Goal: Task Accomplishment & Management: Complete application form

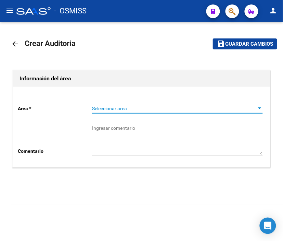
click at [111, 110] on span "Seleccionar area" at bounding box center [174, 109] width 165 height 6
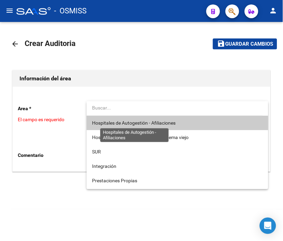
click at [117, 121] on span "Hospitales de Autogestión - Afiliaciones" at bounding box center [134, 122] width 84 height 5
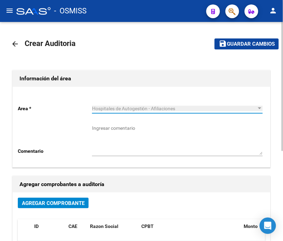
click at [70, 204] on span "Agregar Comprobante" at bounding box center [53, 203] width 63 height 6
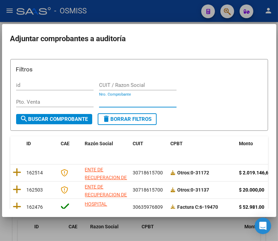
click at [106, 99] on input "Nro. Comprobante" at bounding box center [137, 102] width 77 height 6
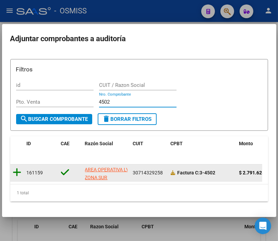
type input "4502"
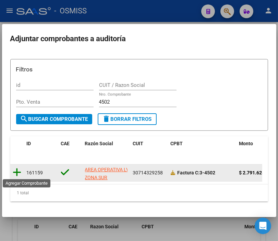
click at [19, 170] on icon at bounding box center [17, 172] width 9 height 10
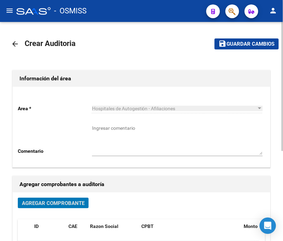
click at [242, 46] on span "Guardar cambios" at bounding box center [251, 44] width 48 height 6
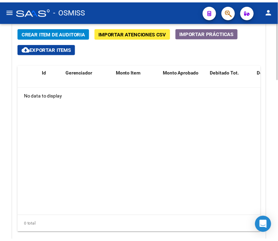
scroll to position [553, 0]
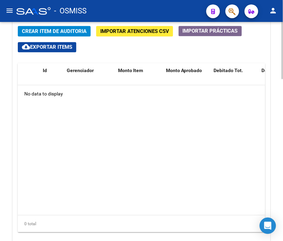
click at [282, 180] on div at bounding box center [283, 195] width 2 height 57
drag, startPoint x: 99, startPoint y: 6, endPoint x: 87, endPoint y: 23, distance: 21.0
click at [99, 6] on div "- OSMISS" at bounding box center [108, 10] width 185 height 15
click at [46, 31] on span "Crear Item de Auditoria" at bounding box center [54, 31] width 65 height 6
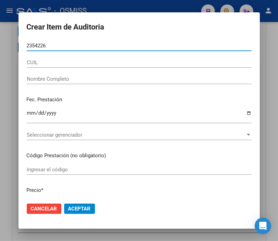
type input "23542264"
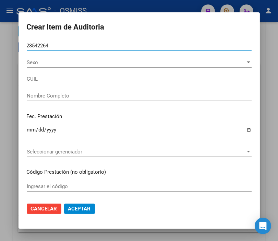
type input "27235422641"
type input "[PERSON_NAME] DE LOSS"
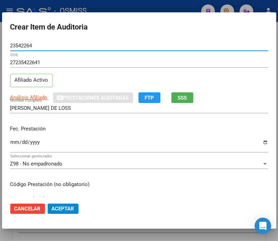
type input "23542264"
click at [12, 142] on input "Ingresar la fecha" at bounding box center [139, 144] width 258 height 11
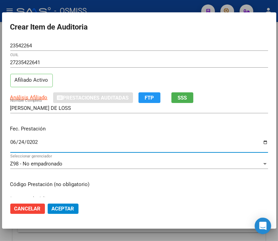
type input "[DATE]"
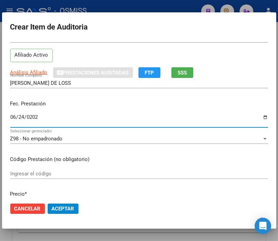
scroll to position [38, 0]
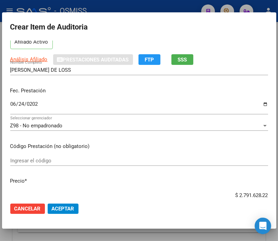
click at [237, 54] on div "Análisis Afiliado Prestaciones Auditadas FTP SSS" at bounding box center [139, 59] width 258 height 11
click at [35, 121] on div "Z98 - No empadronado Seleccionar gerenciador" at bounding box center [139, 125] width 258 height 10
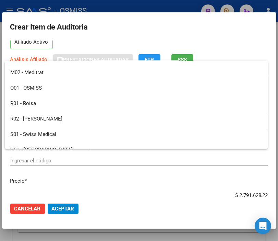
scroll to position [114, 0]
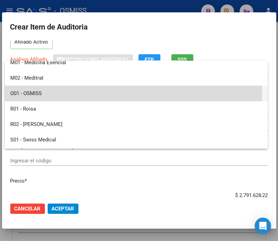
click at [40, 89] on span "O01 - OSMISS" at bounding box center [136, 93] width 252 height 15
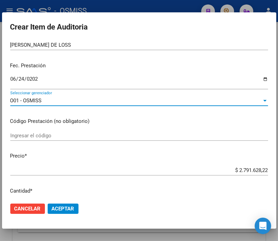
scroll to position [76, 0]
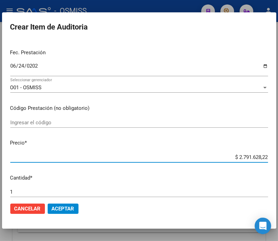
drag, startPoint x: 221, startPoint y: 155, endPoint x: 285, endPoint y: 159, distance: 63.6
click at [278, 159] on html "menu - OSMISS person Firma Express Padrón Padrón Ágil Análisis Afiliado Integra…" at bounding box center [139, 120] width 278 height 241
type input "$ 0,07"
type input "$ 0,71"
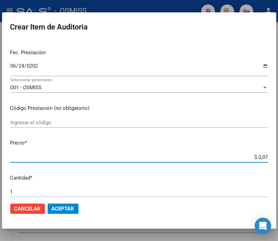
type input "$ 0,71"
type input "$ 7,14"
type input "$ 71,47"
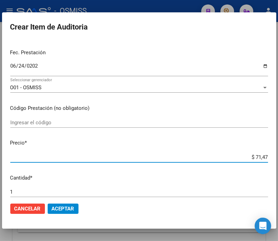
type input "$ 714,75"
type input "$ 7.147,54"
click at [252, 157] on input "$ 7.147,54" at bounding box center [139, 157] width 258 height 6
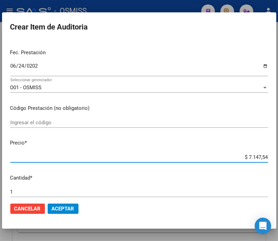
type input "$ 717,54"
type input "$ 7.127,54"
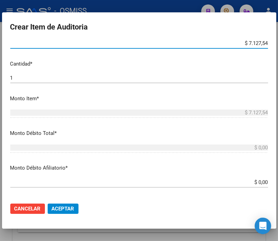
scroll to position [190, 0]
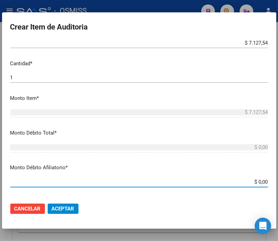
drag, startPoint x: 241, startPoint y: 179, endPoint x: 285, endPoint y: 182, distance: 43.9
click at [278, 182] on html "menu - OSMISS person Firma Express Padrón Padrón Ágil Análisis Afiliado Integra…" at bounding box center [139, 120] width 278 height 241
type input "$ 0,07"
type input "$ 0,71"
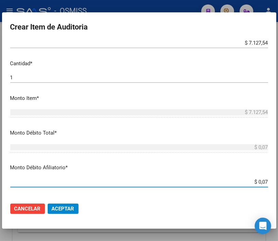
type input "$ 0,71"
type input "$ 7,12"
type input "$ 71,27"
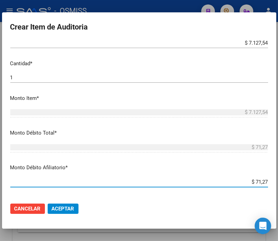
type input "$ 712,75"
type input "$ 7.127,54"
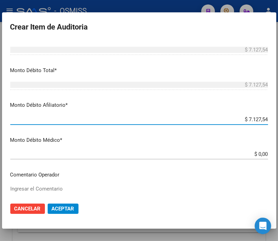
scroll to position [266, 0]
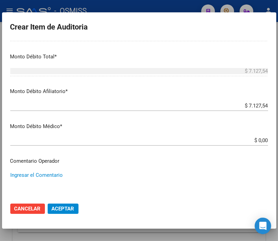
click at [31, 172] on textarea "Ingresar el Comentario" at bounding box center [139, 187] width 258 height 32
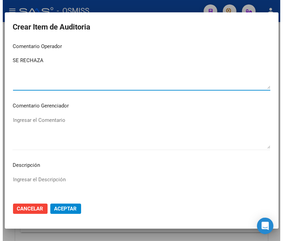
scroll to position [419, 0]
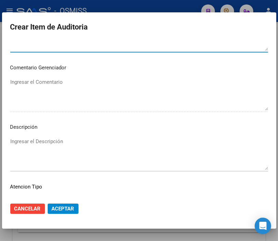
type textarea "SE RECHAZA"
click at [21, 145] on textarea "Ingresar el Descripción" at bounding box center [139, 153] width 258 height 32
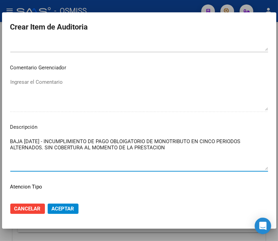
type textarea "BAJA [DATE] - INCUMPLIMIENTO DE PAGO OBLOIGATORIO DE MONOTRIBUTO EN CINCO PERIO…"
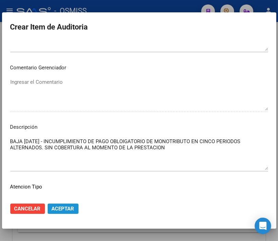
click at [65, 211] on button "Aceptar" at bounding box center [63, 208] width 31 height 10
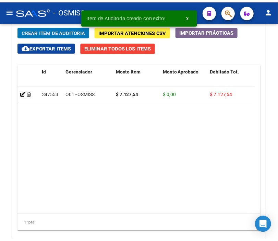
scroll to position [647, 0]
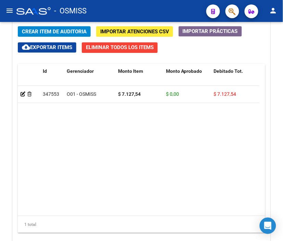
drag, startPoint x: 133, startPoint y: 8, endPoint x: 104, endPoint y: 17, distance: 30.4
click at [133, 8] on div "- OSMISS" at bounding box center [108, 10] width 185 height 15
click at [46, 33] on span "Crear Item de Auditoria" at bounding box center [54, 31] width 65 height 6
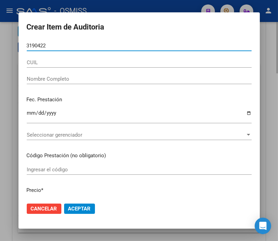
type input "31904227"
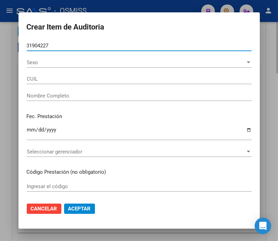
type input "27319042275"
type input "[PERSON_NAME] [PERSON_NAME]"
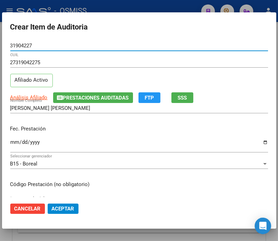
type input "31904227"
click at [14, 141] on input "Ingresar la fecha" at bounding box center [139, 144] width 258 height 11
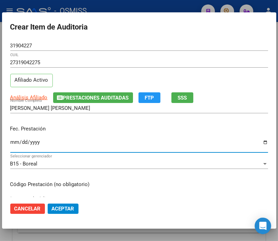
click at [14, 141] on input "Ingresar la fecha" at bounding box center [139, 144] width 258 height 11
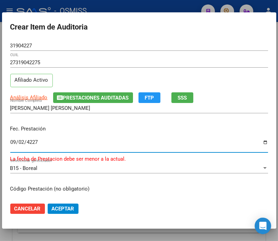
type input "4227-09-25"
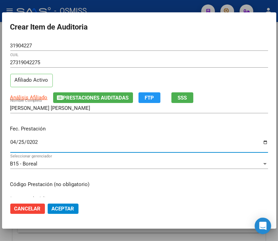
type input "[DATE]"
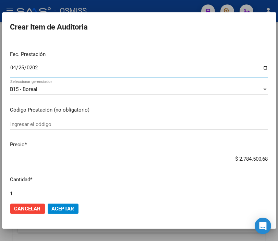
scroll to position [76, 0]
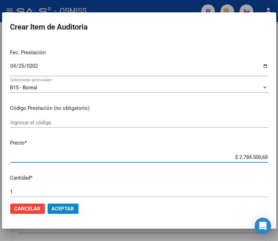
drag, startPoint x: 225, startPoint y: 159, endPoint x: 285, endPoint y: 160, distance: 59.7
click at [278, 160] on html "menu - OSMISS person Firma Express Padrón Padrón Ágil Análisis Afiliado Integra…" at bounding box center [139, 120] width 278 height 241
type input "$ 0,08"
type input "$ 0,84"
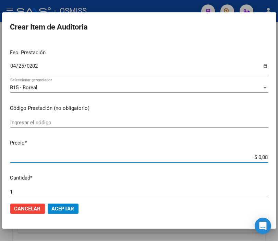
type input "$ 0,84"
type input "$ 8,40"
type input "$ 84,00"
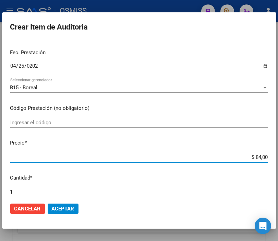
type input "$ 840,02"
type input "$ 8.400,23"
type input "$ 84.002,39"
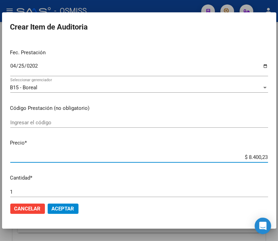
type input "$ 84.002,39"
click at [64, 208] on span "Aceptar" at bounding box center [63, 208] width 23 height 6
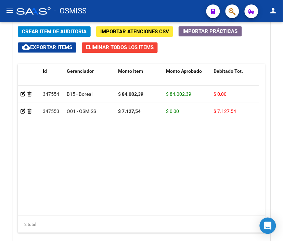
drag, startPoint x: 146, startPoint y: 5, endPoint x: 125, endPoint y: 6, distance: 21.6
click at [146, 5] on div "- OSMISS" at bounding box center [108, 10] width 185 height 15
click at [52, 31] on span "Crear Item de Auditoria" at bounding box center [54, 31] width 65 height 6
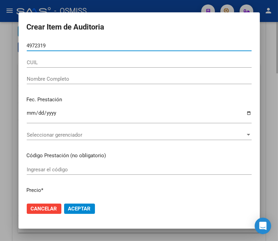
type input "49723197"
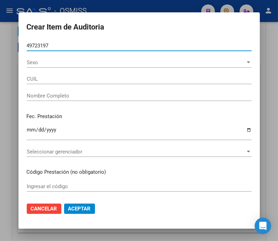
type input "20497231974"
type input "[PERSON_NAME]"
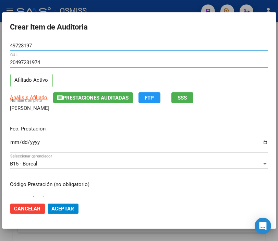
type input "49723197"
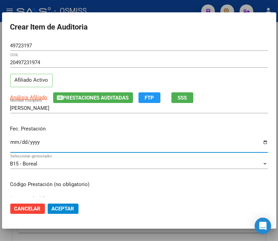
click at [14, 139] on input "Ingresar la fecha" at bounding box center [139, 144] width 258 height 11
type input "[DATE]"
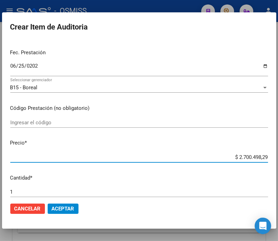
drag, startPoint x: 219, startPoint y: 156, endPoint x: 285, endPoint y: 156, distance: 65.1
click at [278, 156] on html "menu - OSMISS person Firma Express Padrón Padrón Ágil Análisis Afiliado Integra…" at bounding box center [139, 120] width 278 height 241
type input "$ 0,01"
type input "$ 0,11"
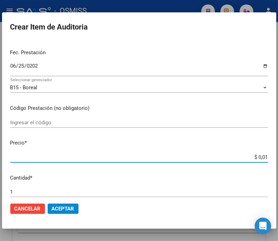
type input "$ 0,11"
type input "$ 1,10"
type input "$ 11,06"
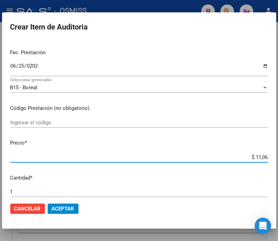
type input "$ 110,67"
type input "$ 1.106,73"
type input "$ 11.067,31"
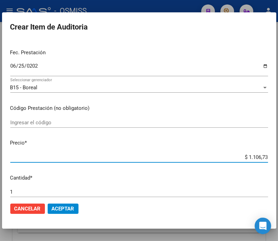
type input "$ 11.067,31"
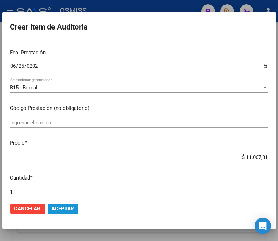
click at [58, 206] on span "Aceptar" at bounding box center [63, 208] width 23 height 6
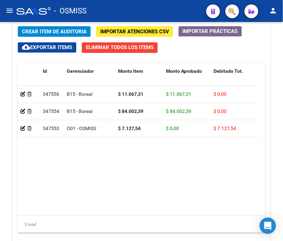
click at [130, 3] on div "- OSMISS" at bounding box center [108, 10] width 185 height 15
click at [45, 28] on span "Crear Item de Auditoria" at bounding box center [54, 31] width 65 height 6
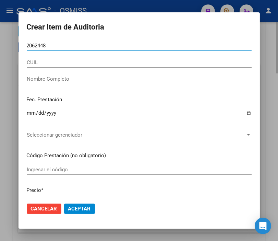
type input "20624483"
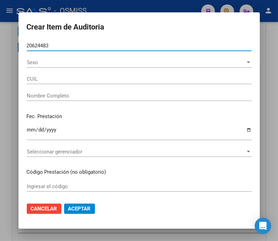
type input "27206244831"
type input "ROJA [PERSON_NAME]"
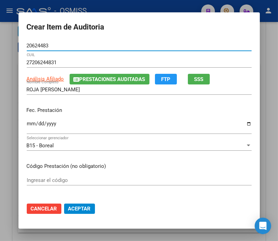
type input "20624483"
click at [27, 124] on input "Ingresar la fecha" at bounding box center [139, 126] width 225 height 11
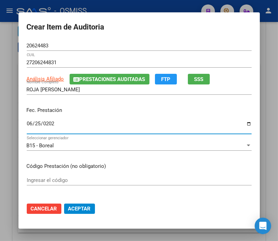
type input "[DATE]"
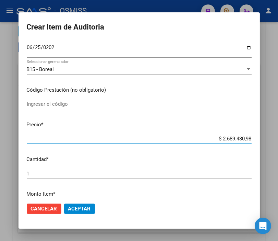
drag, startPoint x: 204, startPoint y: 141, endPoint x: 285, endPoint y: 143, distance: 80.2
click at [278, 143] on html "menu - OSMISS person Firma Express Padrón Padrón Ágil Análisis Afiliado Integra…" at bounding box center [139, 120] width 278 height 241
type input "$ 0,03"
type input "$ 0,34"
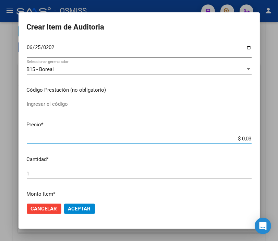
type input "$ 0,34"
type input "$ 3,46"
type input "$ 34,69"
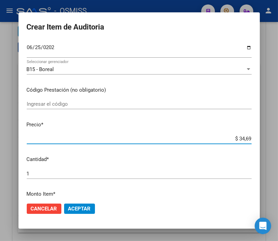
type input "$ 346,93"
type input "$ 3.469,36"
type input "$ 34.693,65"
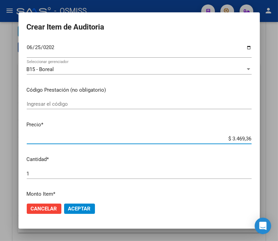
type input "$ 34.693,65"
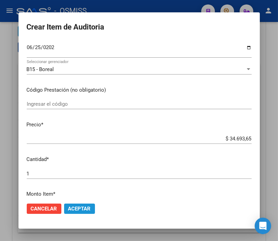
click at [83, 207] on span "Aceptar" at bounding box center [79, 208] width 23 height 6
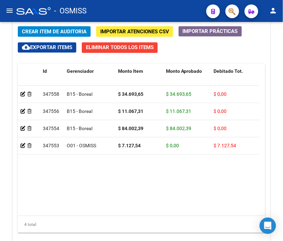
click at [131, 4] on div "- OSMISS" at bounding box center [108, 10] width 185 height 15
click at [49, 30] on span "Crear Item de Auditoria" at bounding box center [54, 31] width 65 height 6
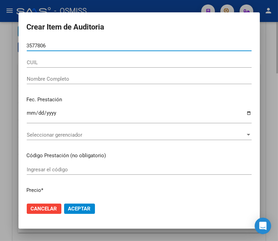
type input "35778060"
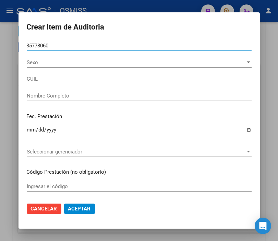
type input "20357780609"
type input "SAJAMA [PERSON_NAME]"
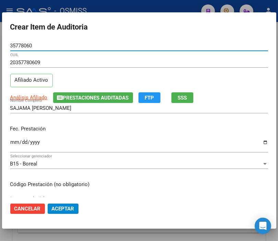
type input "35778060"
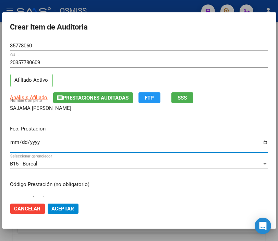
click at [15, 141] on input "Ingresar la fecha" at bounding box center [139, 144] width 258 height 11
type input "[DATE]"
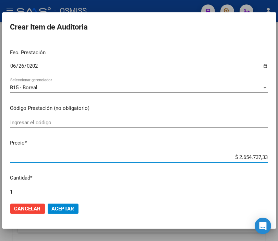
drag, startPoint x: 218, startPoint y: 158, endPoint x: 285, endPoint y: 156, distance: 66.2
click at [278, 156] on html "menu - OSMISS person Firma Express Padrón Padrón Ágil Análisis Afiliado Integra…" at bounding box center [139, 120] width 278 height 241
type input "$ 0,02"
type input "$ 0,24"
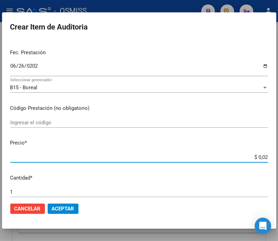
type input "$ 0,24"
type input "$ 2,45"
type input "$ 24,56"
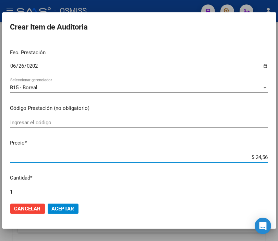
type input "$ 245,60"
type input "$ 2.456,02"
type input "$ 24.560,28"
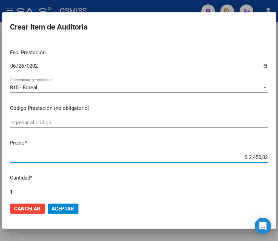
type input "$ 24.560,28"
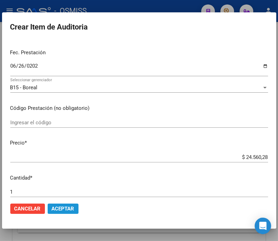
click at [63, 206] on span "Aceptar" at bounding box center [63, 208] width 23 height 6
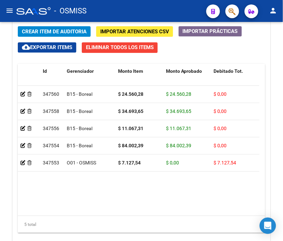
click at [164, 9] on div "- OSMISS" at bounding box center [108, 10] width 185 height 15
click at [78, 29] on span "Crear Item de Auditoria" at bounding box center [54, 31] width 65 height 6
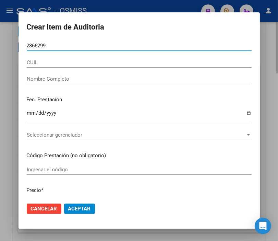
type input "28662992"
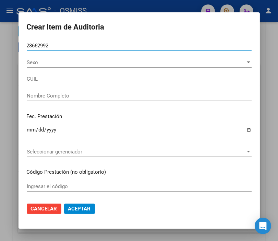
type input "27286629925"
type input "[PERSON_NAME]"
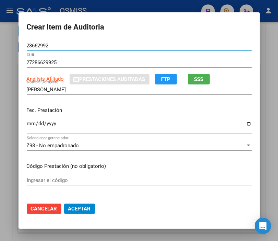
type input "28662992"
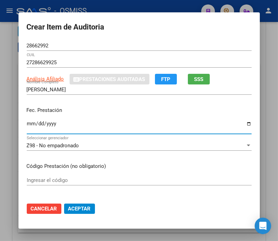
click at [28, 122] on input "Ingresar la fecha" at bounding box center [139, 126] width 225 height 11
type input "[DATE]"
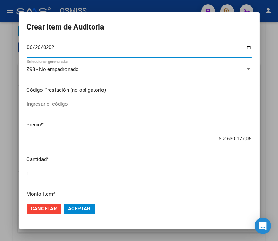
click at [63, 73] on div "Z98 - No empadronado Seleccionar gerenciador" at bounding box center [139, 69] width 225 height 10
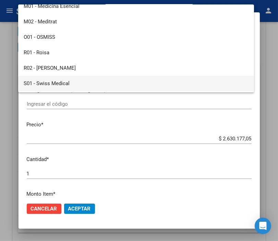
scroll to position [76, 0]
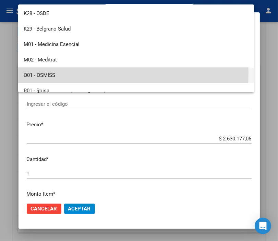
click at [50, 73] on span "O01 - OSMISS" at bounding box center [136, 75] width 225 height 15
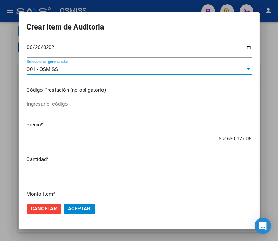
click at [214, 139] on input "$ 2.630.177,05" at bounding box center [139, 138] width 225 height 6
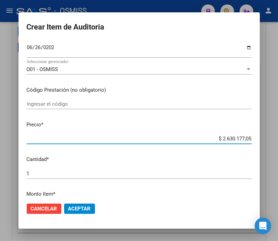
drag, startPoint x: 209, startPoint y: 139, endPoint x: 285, endPoint y: 149, distance: 75.7
click at [278, 149] on html "menu - OSMISS person Firma Express Padrón Padrón Ágil Análisis Afiliado Integra…" at bounding box center [139, 120] width 278 height 241
type input "$ 0,02"
type input "$ 0,22"
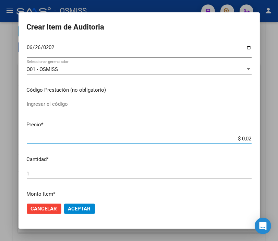
type input "$ 0,22"
type input "$ 2,25"
type input "$ 22,57"
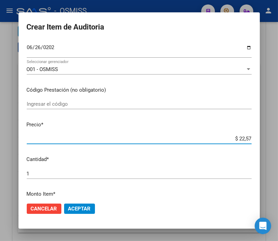
type input "$ 225,78"
type input "$ 2.257,84"
type input "$ 22.578,40"
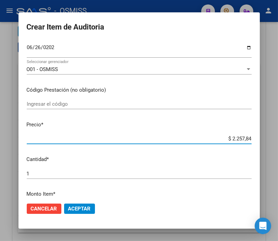
type input "$ 22.578,40"
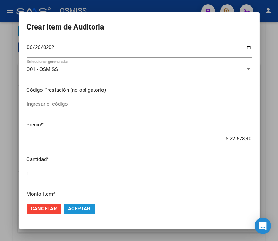
click at [84, 208] on span "Aceptar" at bounding box center [79, 208] width 23 height 6
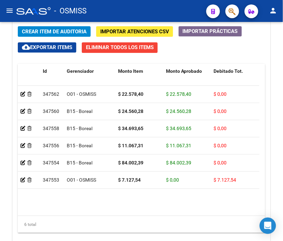
click at [181, 15] on div "- OSMISS" at bounding box center [108, 10] width 185 height 15
click at [50, 31] on span "Crear Item de Auditoria" at bounding box center [54, 31] width 65 height 6
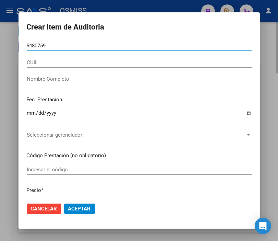
type input "54807597"
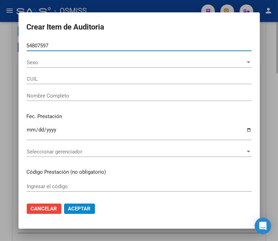
type input "27548075977"
type input "[PERSON_NAME] ALHI [PERSON_NAME]"
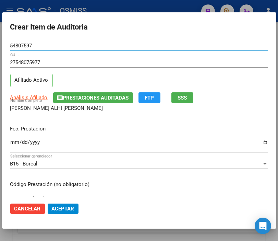
type input "54807597"
click at [13, 142] on input "Ingresar la fecha" at bounding box center [139, 144] width 258 height 11
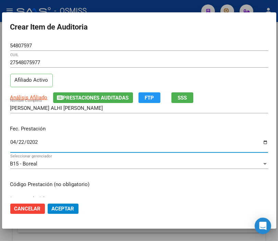
type input "[DATE]"
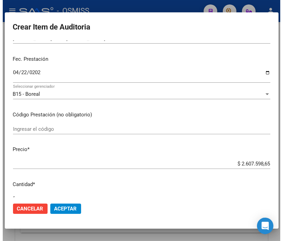
scroll to position [76, 0]
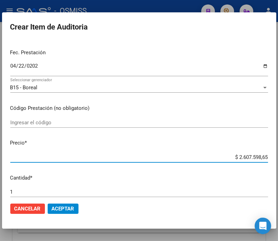
drag, startPoint x: 223, startPoint y: 155, endPoint x: 285, endPoint y: 155, distance: 61.7
click at [278, 155] on html "menu - OSMISS person Firma Express Padrón Padrón Ágil Análisis Afiliado Integra…" at bounding box center [139, 120] width 278 height 241
type input "$ 0,04"
type input "$ 0,47"
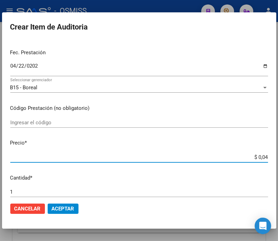
type input "$ 0,47"
type input "$ 4,77"
type input "$ 47,71"
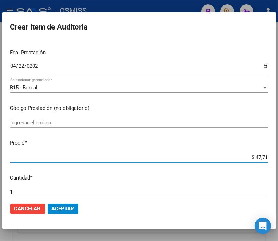
type input "$ 477,15"
type input "$ 4.771,50"
type input "$ 47.715,01"
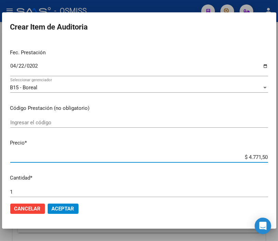
type input "$ 47.715,01"
click at [69, 213] on button "Aceptar" at bounding box center [63, 208] width 31 height 10
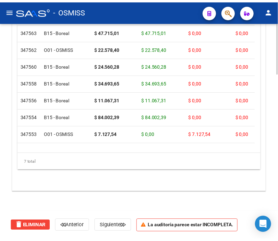
scroll to position [0, 0]
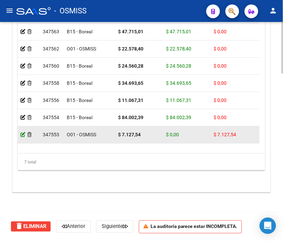
click at [23, 133] on icon at bounding box center [23, 134] width 5 height 5
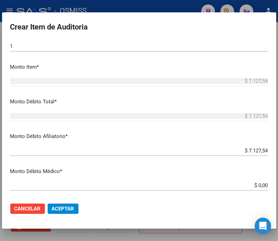
scroll to position [228, 0]
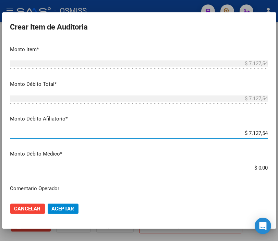
drag, startPoint x: 233, startPoint y: 132, endPoint x: 285, endPoint y: 136, distance: 51.2
click at [278, 136] on html "menu - OSMISS person Firma Express Padrón Padrón Ágil Análisis Afiliado Integra…" at bounding box center [139, 120] width 278 height 241
type input "$ 0,00"
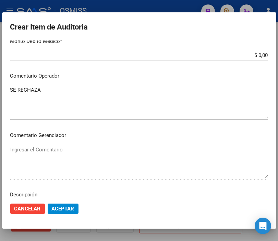
scroll to position [343, 0]
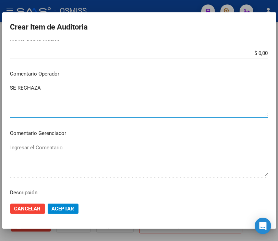
drag, startPoint x: 64, startPoint y: 86, endPoint x: -35, endPoint y: 86, distance: 98.7
click at [0, 86] on html "menu - OSMISS person Firma Express Padrón Padrón Ágil Análisis Afiliado Integra…" at bounding box center [139, 120] width 278 height 241
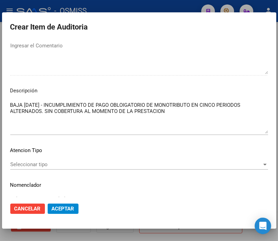
scroll to position [458, 0]
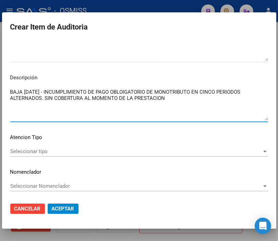
drag, startPoint x: 200, startPoint y: 103, endPoint x: -46, endPoint y: 87, distance: 246.7
click at [0, 87] on html "menu - OSMISS person Firma Express Padrón Padrón Ágil Análisis Afiliado Integra…" at bounding box center [139, 120] width 278 height 241
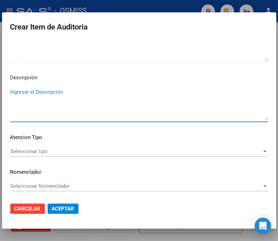
click at [60, 209] on span "Aceptar" at bounding box center [63, 208] width 23 height 6
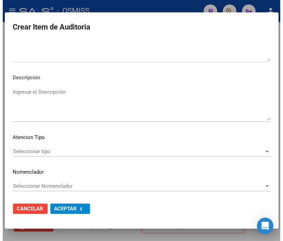
scroll to position [0, 0]
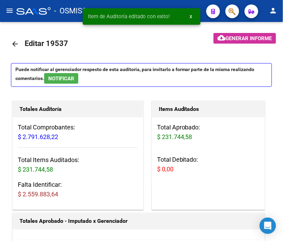
click at [136, 2] on div "Item de Auditoría editado con exito! x" at bounding box center [142, 16] width 134 height 33
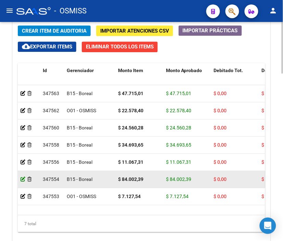
click at [23, 178] on icon at bounding box center [23, 179] width 5 height 5
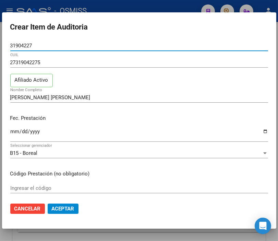
click at [108, 3] on div at bounding box center [139, 120] width 278 height 241
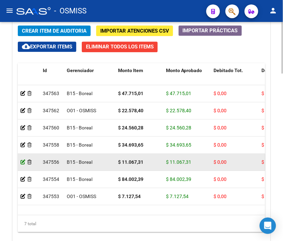
click at [23, 163] on icon at bounding box center [23, 161] width 5 height 5
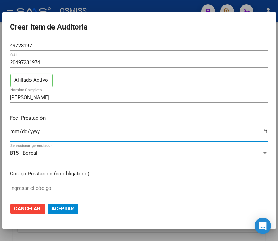
click at [22, 129] on input "[DATE]" at bounding box center [139, 134] width 258 height 11
type input "[DATE]"
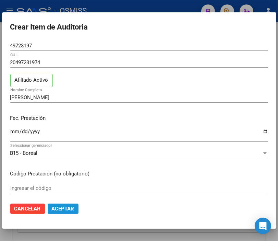
click at [63, 206] on span "Aceptar" at bounding box center [63, 208] width 23 height 6
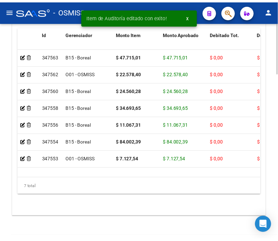
scroll to position [671, 0]
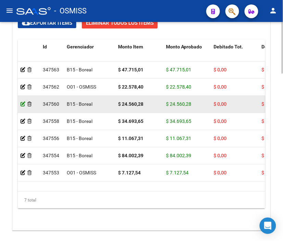
click at [23, 105] on icon at bounding box center [23, 103] width 5 height 5
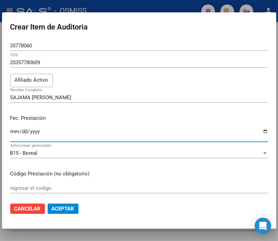
click at [14, 129] on input "[DATE]" at bounding box center [139, 134] width 258 height 11
type input "[DATE]"
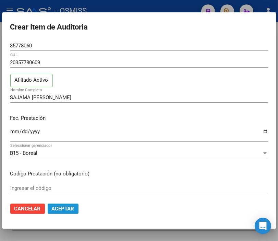
click at [56, 210] on span "Aceptar" at bounding box center [63, 208] width 23 height 6
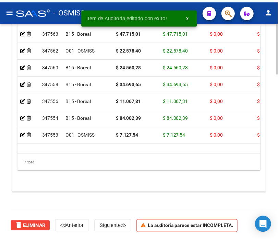
scroll to position [709, 0]
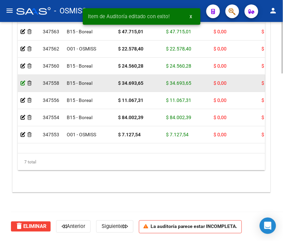
click at [23, 84] on icon at bounding box center [23, 83] width 5 height 5
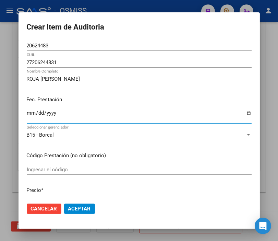
click at [27, 111] on input "[DATE]" at bounding box center [139, 115] width 225 height 11
type input "[DATE]"
click at [84, 209] on span "Aceptar" at bounding box center [79, 208] width 23 height 6
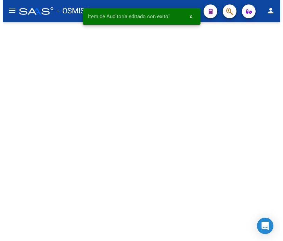
scroll to position [0, 0]
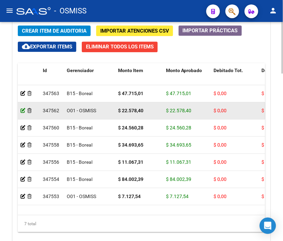
click at [22, 111] on icon at bounding box center [23, 110] width 5 height 5
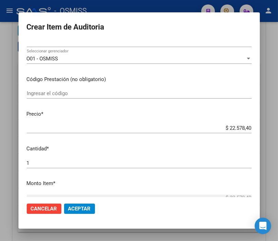
scroll to position [38, 0]
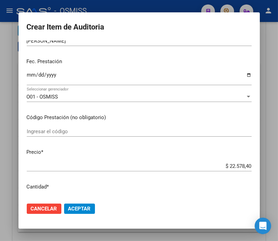
click at [31, 74] on input "[DATE]" at bounding box center [139, 77] width 225 height 11
type input "[DATE]"
click at [77, 207] on span "Aceptar" at bounding box center [79, 208] width 23 height 6
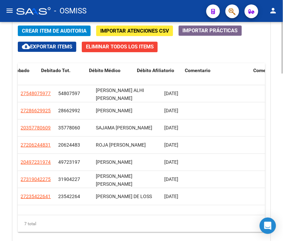
scroll to position [0, 0]
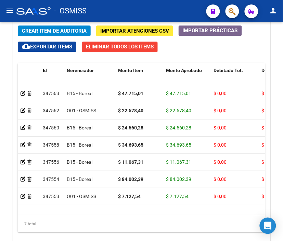
click at [118, 13] on div "- OSMISS" at bounding box center [108, 10] width 185 height 15
click at [156, 9] on div "- OSMISS" at bounding box center [108, 10] width 185 height 15
click at [43, 28] on span "Crear Item de Auditoria" at bounding box center [54, 31] width 65 height 6
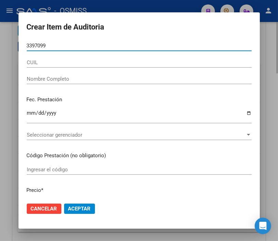
type input "33970995"
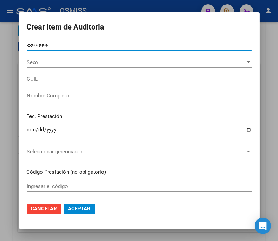
type input "20339709956"
type input "[PERSON_NAME] [PERSON_NAME]"
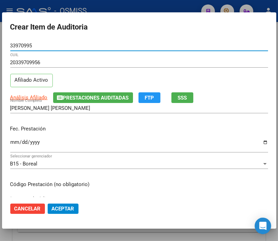
type input "33970995"
click at [12, 142] on input "Ingresar la fecha" at bounding box center [139, 144] width 258 height 11
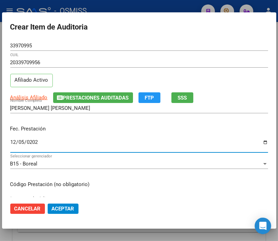
type input "[DATE]"
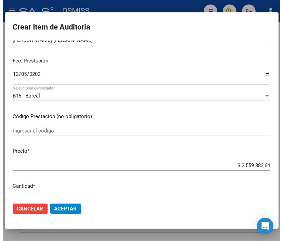
scroll to position [76, 0]
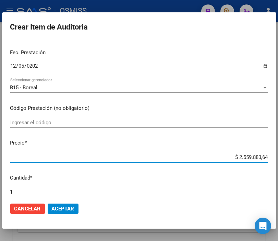
drag, startPoint x: 216, startPoint y: 156, endPoint x: 285, endPoint y: 158, distance: 68.6
click at [278, 158] on html "menu - OSMISS person Firma Express Padrón Padrón Ágil Análisis Afiliado Integra…" at bounding box center [139, 120] width 278 height 241
type input "$ 0,01"
type input "$ 0,16"
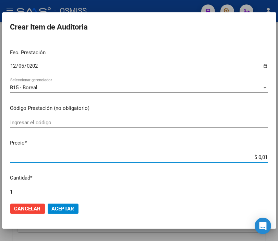
type input "$ 0,16"
type input "$ 1,67"
type input "$ 16,73"
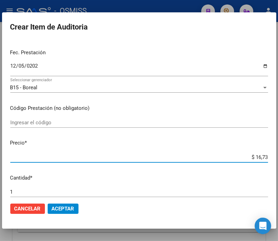
type input "$ 167,36"
type input "$ 1.673,60"
type input "$ 16.736,09"
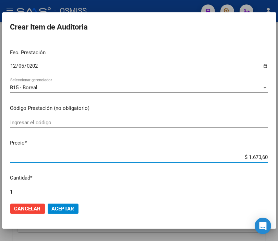
type input "$ 16.736,09"
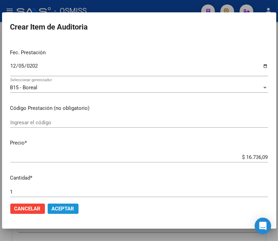
click at [74, 206] on button "Aceptar" at bounding box center [63, 208] width 31 height 10
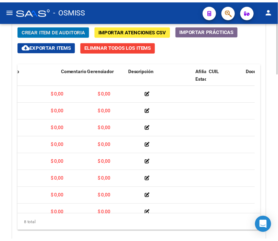
scroll to position [0, 0]
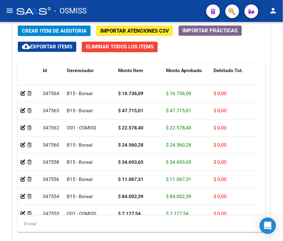
click at [105, 4] on div "- OSMISS" at bounding box center [108, 10] width 185 height 15
click at [66, 29] on span "Crear Item de Auditoria" at bounding box center [54, 31] width 65 height 6
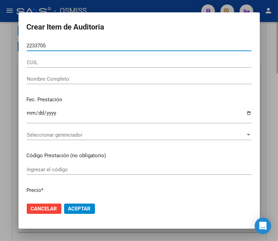
type input "22337054"
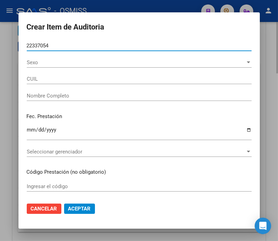
type input "27223370549"
type input "[PERSON_NAME]"
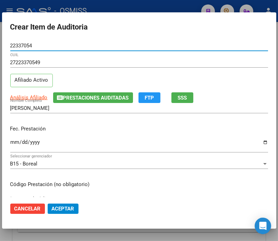
type input "22337054"
click at [17, 142] on input "Ingresar la fecha" at bounding box center [139, 144] width 258 height 11
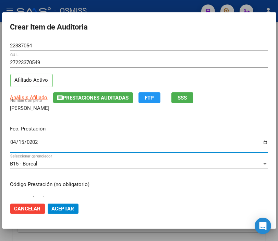
type input "[DATE]"
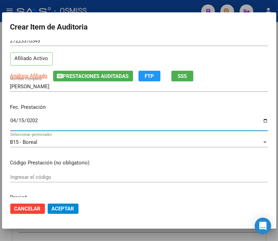
scroll to position [76, 0]
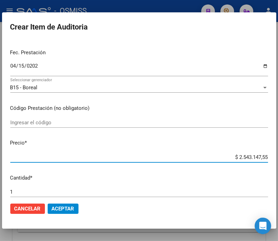
drag, startPoint x: 223, startPoint y: 156, endPoint x: 285, endPoint y: 156, distance: 61.7
click at [278, 156] on html "menu - OSMISS person Firma Express Padrón Padrón Ágil Análisis Afiliado Integra…" at bounding box center [139, 120] width 278 height 241
type input "$ 0,01"
type input "$ 0,10"
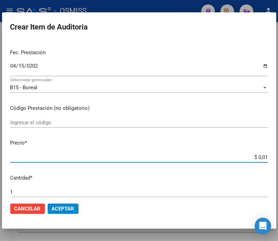
type input "$ 0,10"
type input "$ 1,05"
type input "$ 10,59"
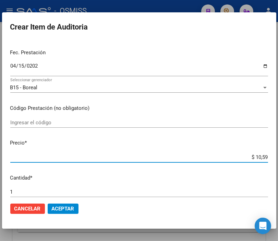
type input "$ 105,96"
type input "$ 1.059,68"
type input "$ 10.596,85"
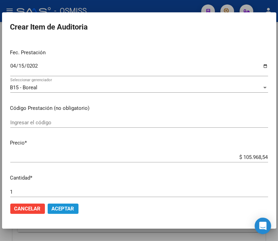
click at [62, 206] on span "Aceptar" at bounding box center [63, 208] width 23 height 6
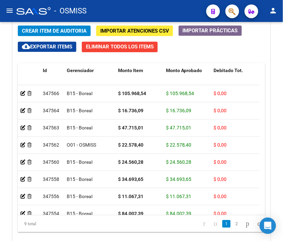
click at [148, 9] on div "- OSMISS" at bounding box center [108, 10] width 185 height 15
click at [33, 32] on span "Crear Item de Auditoria" at bounding box center [54, 31] width 65 height 6
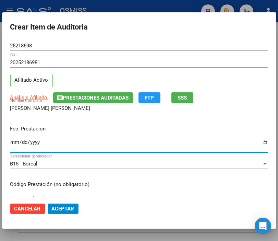
click at [14, 140] on input "Ingresar la fecha" at bounding box center [139, 144] width 258 height 11
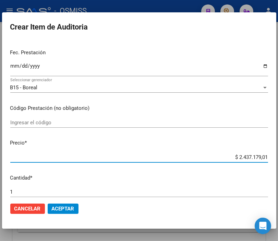
drag, startPoint x: 231, startPoint y: 157, endPoint x: 285, endPoint y: 157, distance: 53.1
click at [278, 157] on html "menu - OSMISS person Firma Express Padrón Padrón Ágil Análisis Afiliado Integra…" at bounding box center [139, 120] width 278 height 241
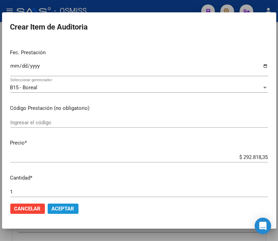
click at [68, 205] on span "Aceptar" at bounding box center [63, 208] width 23 height 6
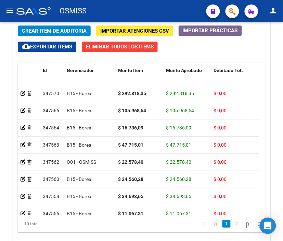
drag, startPoint x: 156, startPoint y: 9, endPoint x: 134, endPoint y: 11, distance: 22.3
click at [156, 9] on div "- OSMISS" at bounding box center [108, 10] width 185 height 15
click at [63, 28] on span "Crear Item de Auditoria" at bounding box center [54, 31] width 65 height 6
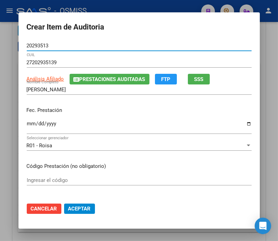
click at [27, 124] on input "Ingresar la fecha" at bounding box center [139, 126] width 225 height 11
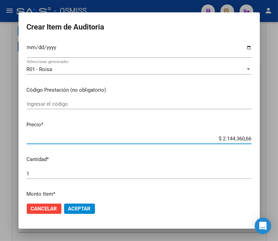
drag, startPoint x: 193, startPoint y: 138, endPoint x: 285, endPoint y: 143, distance: 91.3
click at [278, 143] on html "menu - OSMISS person Firma Express Padrón Padrón Ágil Análisis Afiliado Integra…" at bounding box center [139, 120] width 278 height 241
click at [81, 204] on button "Aceptar" at bounding box center [79, 208] width 31 height 10
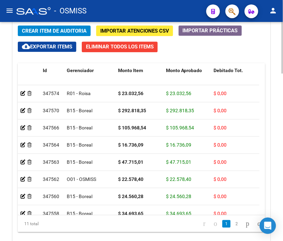
drag, startPoint x: 123, startPoint y: 11, endPoint x: 81, endPoint y: 31, distance: 46.2
click at [123, 11] on div "- OSMISS" at bounding box center [108, 10] width 185 height 15
click at [67, 32] on span "Crear Item de Auditoria" at bounding box center [54, 31] width 65 height 6
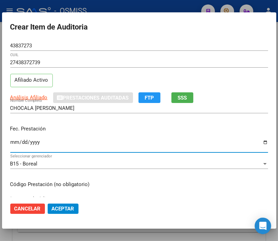
click at [15, 141] on input "Ingresar la fecha" at bounding box center [139, 144] width 258 height 11
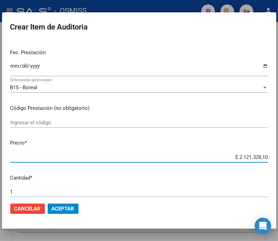
drag, startPoint x: 216, startPoint y: 159, endPoint x: 285, endPoint y: 159, distance: 68.2
click at [278, 159] on html "menu - OSMISS person Firma Express Padrón Padrón Ágil Análisis Afiliado Integra…" at bounding box center [139, 120] width 278 height 241
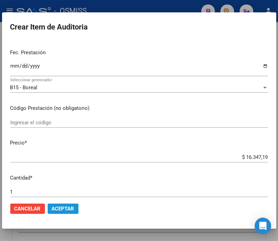
click at [73, 205] on span "Aceptar" at bounding box center [63, 208] width 23 height 6
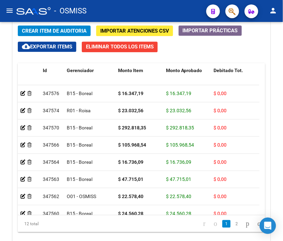
click at [125, 15] on div "- OSMISS" at bounding box center [108, 10] width 185 height 15
click at [49, 28] on span "Crear Item de Auditoria" at bounding box center [54, 31] width 65 height 6
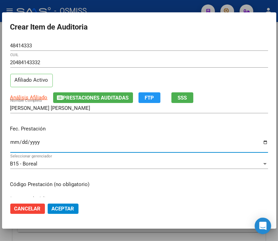
click at [12, 140] on input "Ingresar la fecha" at bounding box center [139, 144] width 258 height 11
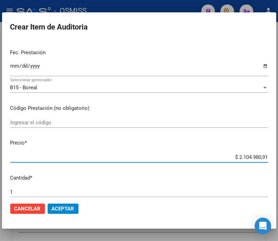
drag, startPoint x: 213, startPoint y: 156, endPoint x: 285, endPoint y: 158, distance: 71.3
click at [278, 158] on html "menu - OSMISS person Firma Express Padrón Padrón Ágil Análisis Afiliado Integra…" at bounding box center [139, 120] width 278 height 241
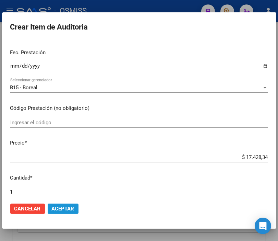
click at [70, 205] on span "Aceptar" at bounding box center [63, 208] width 23 height 6
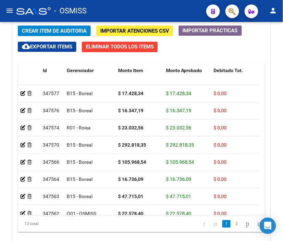
click at [109, 8] on div "- OSMISS" at bounding box center [108, 10] width 185 height 15
click at [57, 27] on span "Crear Item de Auditoria" at bounding box center [54, 30] width 65 height 6
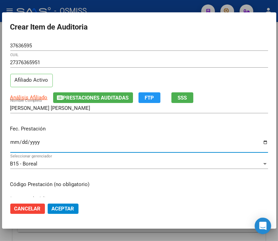
click at [11, 141] on input "Ingresar la fecha" at bounding box center [139, 144] width 258 height 11
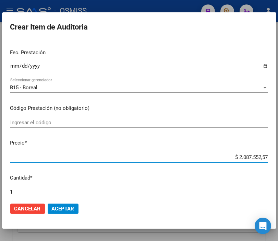
drag, startPoint x: 224, startPoint y: 158, endPoint x: 285, endPoint y: 157, distance: 60.3
click at [278, 157] on html "menu - OSMISS person Firma Express Padrón Padrón Ágil Análisis Afiliado Integra…" at bounding box center [139, 120] width 278 height 241
click at [64, 208] on span "Aceptar" at bounding box center [63, 208] width 23 height 6
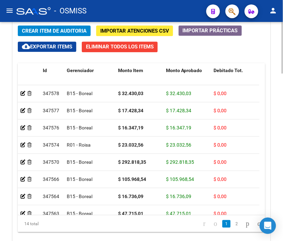
drag, startPoint x: 232, startPoint y: 49, endPoint x: 127, endPoint y: 49, distance: 105.2
click at [232, 49] on div "Crear Item de Auditoria Importar Atenciones CSV Importar Prácticas cloud_downlo…" at bounding box center [142, 136] width 258 height 233
click at [62, 32] on span "Crear Item de Auditoria" at bounding box center [54, 31] width 65 height 6
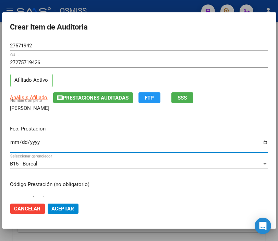
click at [15, 141] on input "Ingresar la fecha" at bounding box center [139, 144] width 258 height 11
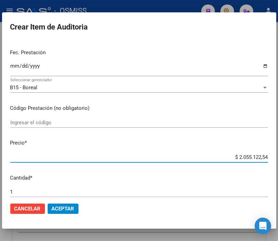
drag, startPoint x: 220, startPoint y: 155, endPoint x: 285, endPoint y: 156, distance: 64.8
click at [278, 156] on html "menu - OSMISS person Firma Express Padrón Padrón Ágil Análisis Afiliado Integra…" at bounding box center [139, 120] width 278 height 241
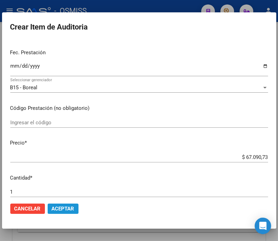
click at [67, 207] on span "Aceptar" at bounding box center [63, 208] width 23 height 6
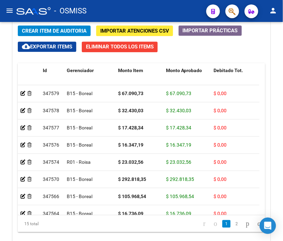
click at [119, 17] on div "- OSMISS" at bounding box center [108, 10] width 185 height 15
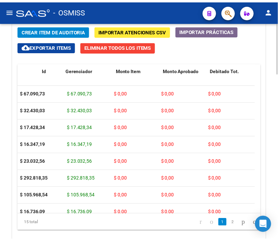
scroll to position [0, 0]
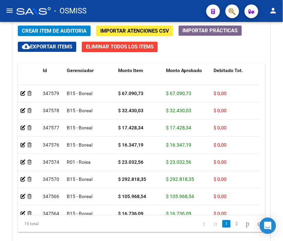
drag, startPoint x: 143, startPoint y: 21, endPoint x: 105, endPoint y: 20, distance: 37.4
click at [143, 21] on mat-toolbar "menu - OSMISS person" at bounding box center [141, 11] width 283 height 22
click at [45, 27] on button "Crear Item de Auditoria" at bounding box center [54, 30] width 73 height 11
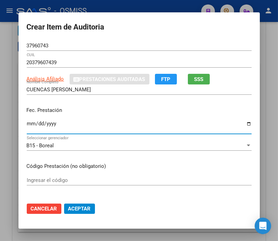
click at [29, 127] on input "Ingresar la fecha" at bounding box center [139, 126] width 225 height 11
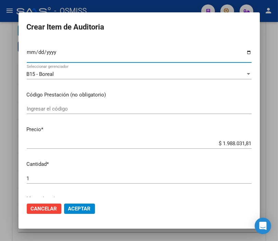
scroll to position [76, 0]
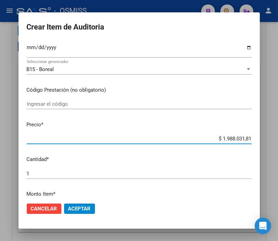
drag, startPoint x: 206, startPoint y: 140, endPoint x: 285, endPoint y: 139, distance: 78.8
click at [278, 139] on html "menu - OSMISS person Firma Express Padrón Padrón Ágil Análisis Afiliado Integra…" at bounding box center [139, 120] width 278 height 241
drag, startPoint x: 214, startPoint y: 136, endPoint x: 285, endPoint y: 153, distance: 72.3
click at [278, 153] on html "menu - OSMISS person Firma Express Padrón Padrón Ágil Análisis Afiliado Integra…" at bounding box center [139, 120] width 278 height 241
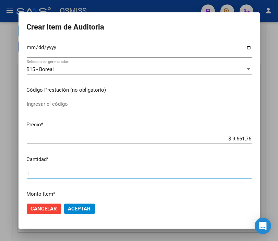
drag, startPoint x: 53, startPoint y: 172, endPoint x: -26, endPoint y: 172, distance: 78.5
click at [0, 172] on html "menu - OSMISS person Firma Express Padrón Padrón Ágil Análisis Afiliado Integra…" at bounding box center [139, 120] width 278 height 241
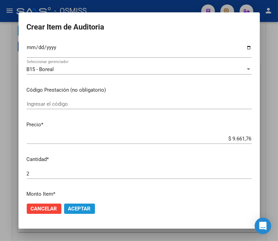
click at [76, 209] on span "Aceptar" at bounding box center [79, 208] width 23 height 6
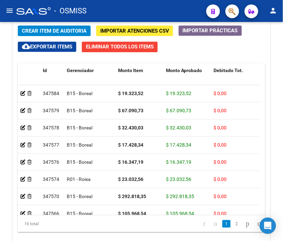
click at [120, 12] on div "- OSMISS" at bounding box center [108, 10] width 185 height 15
click at [53, 28] on span "Crear Item de Auditoria" at bounding box center [54, 31] width 65 height 6
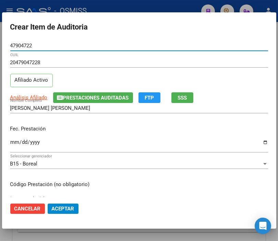
click at [83, 104] on div "[PERSON_NAME] [PERSON_NAME] Nombre Completo" at bounding box center [139, 108] width 258 height 10
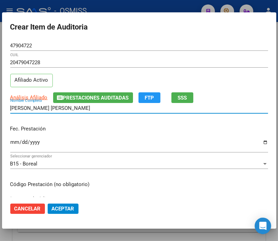
click at [83, 100] on span "Prestaciones Auditadas" at bounding box center [96, 98] width 66 height 6
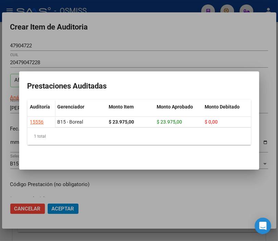
click at [119, 45] on div at bounding box center [139, 120] width 278 height 241
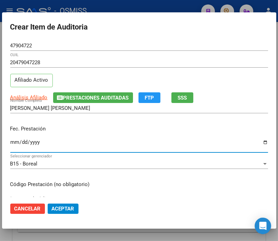
click at [14, 141] on input "Ingresar la fecha" at bounding box center [139, 144] width 258 height 11
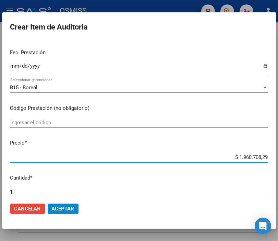
drag, startPoint x: 225, startPoint y: 159, endPoint x: 285, endPoint y: 159, distance: 60.0
click at [278, 159] on html "menu - OSMISS person Firma Express Padrón Padrón Ágil Análisis Afiliado Integra…" at bounding box center [139, 120] width 278 height 241
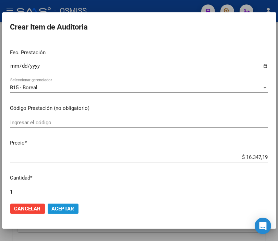
click at [62, 206] on span "Aceptar" at bounding box center [63, 208] width 23 height 6
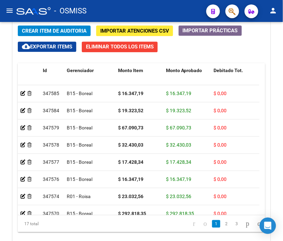
click at [127, 14] on div "- OSMISS" at bounding box center [108, 10] width 185 height 15
click at [38, 29] on span "Crear Item de Auditoria" at bounding box center [54, 31] width 65 height 6
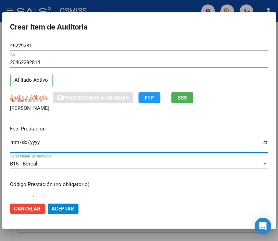
click at [15, 140] on input "Ingresar la fecha" at bounding box center [139, 144] width 258 height 11
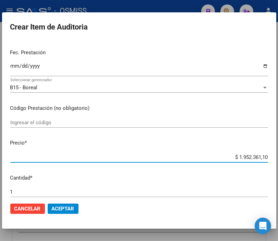
drag, startPoint x: 223, startPoint y: 157, endPoint x: 285, endPoint y: 163, distance: 62.0
click at [278, 163] on html "menu - OSMISS person Firma Express Padrón Padrón Ágil Análisis Afiliado Integra…" at bounding box center [139, 120] width 278 height 241
click at [65, 213] on button "Aceptar" at bounding box center [63, 208] width 31 height 10
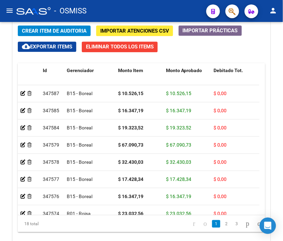
click at [114, 13] on div "- OSMISS" at bounding box center [108, 10] width 185 height 15
click at [57, 29] on span "Crear Item de Auditoria" at bounding box center [54, 31] width 65 height 6
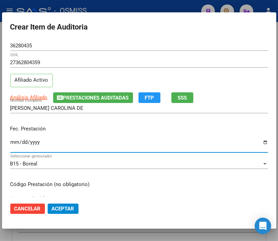
click at [14, 143] on input "Ingresar la fecha" at bounding box center [139, 144] width 258 height 11
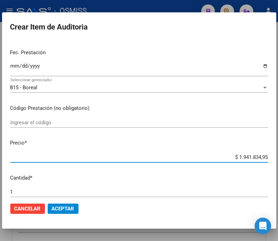
drag, startPoint x: 223, startPoint y: 157, endPoint x: 285, endPoint y: 159, distance: 61.7
click at [278, 159] on html "menu - OSMISS person Firma Express Padrón Padrón Ágil Análisis Afiliado Integra…" at bounding box center [139, 120] width 278 height 241
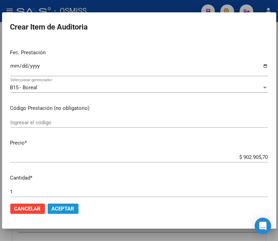
click at [74, 206] on span "Aceptar" at bounding box center [63, 208] width 23 height 6
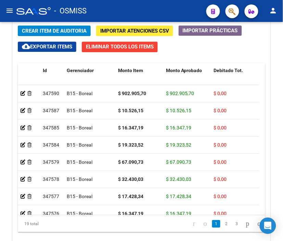
click at [117, 8] on div "- OSMISS" at bounding box center [108, 10] width 185 height 15
click at [55, 28] on span "Crear Item de Auditoria" at bounding box center [54, 31] width 65 height 6
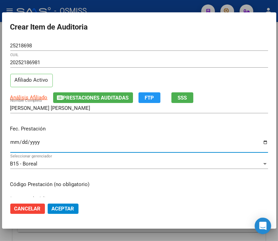
click at [12, 141] on input "Ingresar la fecha" at bounding box center [139, 144] width 258 height 11
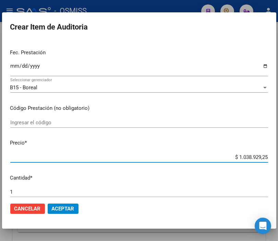
drag, startPoint x: 223, startPoint y: 156, endPoint x: 285, endPoint y: 156, distance: 61.7
click at [278, 156] on html "menu - OSMISS person Firma Express Padrón Padrón Ágil Análisis Afiliado Integra…" at bounding box center [139, 120] width 278 height 241
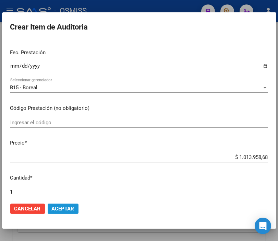
click at [74, 204] on button "Aceptar" at bounding box center [63, 208] width 31 height 10
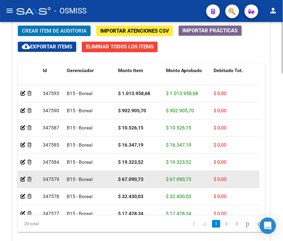
click at [18, 25] on button "Crear Item de Auditoria" at bounding box center [54, 30] width 73 height 11
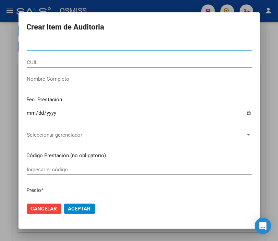
click at [169, 5] on div at bounding box center [139, 120] width 278 height 241
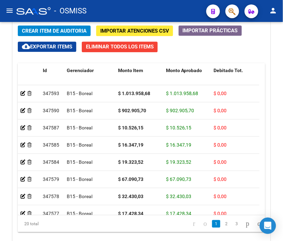
click at [125, 5] on div "- OSMISS" at bounding box center [108, 10] width 185 height 15
click at [43, 28] on span "Crear Item de Auditoria" at bounding box center [54, 31] width 65 height 6
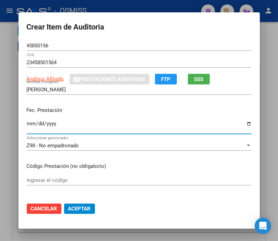
click at [27, 124] on input "Ingresar la fecha" at bounding box center [139, 126] width 225 height 11
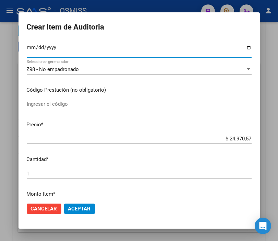
click at [56, 69] on span "Z98 - No empadronado" at bounding box center [53, 69] width 52 height 6
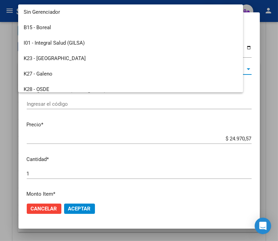
scroll to position [190, 0]
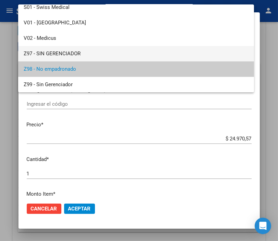
drag, startPoint x: 168, startPoint y: 53, endPoint x: 142, endPoint y: 58, distance: 26.4
click at [168, 53] on span "Z97 - SIN GERENCIADOR" at bounding box center [136, 53] width 225 height 15
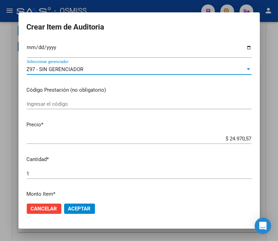
click at [66, 68] on span "Z97 - SIN GERENCIADOR" at bounding box center [55, 69] width 57 height 6
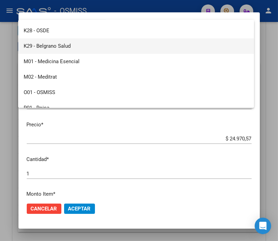
scroll to position [76, 0]
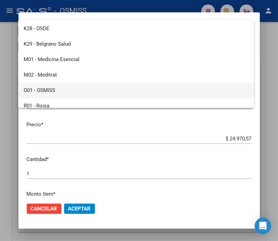
click at [53, 87] on span "O01 - OSMISS" at bounding box center [136, 90] width 225 height 15
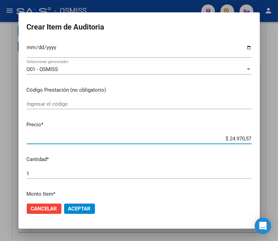
drag, startPoint x: 217, startPoint y: 138, endPoint x: 285, endPoint y: 139, distance: 67.5
click at [278, 139] on html "menu - OSMISS person Firma Express Padrón Padrón Ágil Análisis Afiliado Integra…" at bounding box center [139, 120] width 278 height 241
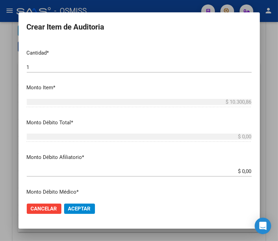
scroll to position [190, 0]
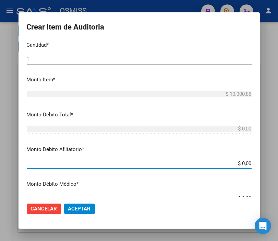
drag, startPoint x: 224, startPoint y: 161, endPoint x: 277, endPoint y: 161, distance: 53.1
click at [277, 161] on div "Crear Item de Auditoria 45850156 Nro Documento 23458501564 CUIL Análisis Afilia…" at bounding box center [139, 120] width 278 height 241
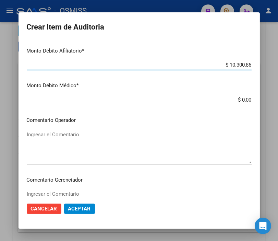
scroll to position [304, 0]
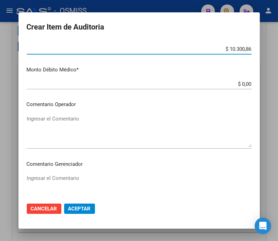
click at [55, 118] on textarea "Ingresar el Comentario" at bounding box center [139, 131] width 225 height 32
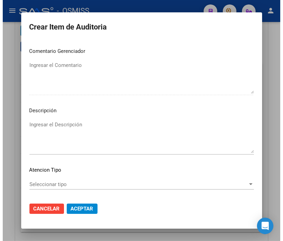
scroll to position [419, 0]
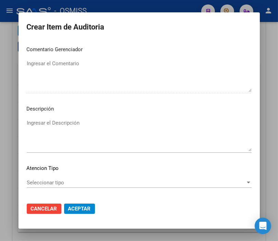
click at [39, 128] on textarea "Ingresar el Descripción" at bounding box center [139, 135] width 225 height 32
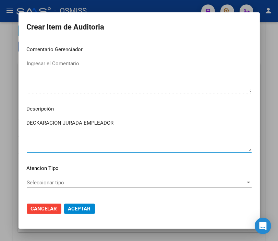
click at [35, 124] on textarea "DECKARACION JURADA EMPLEADOR" at bounding box center [139, 135] width 225 height 32
click at [114, 121] on textarea "DECLARACION JURADA EMPLEADOR" at bounding box center [139, 135] width 225 height 32
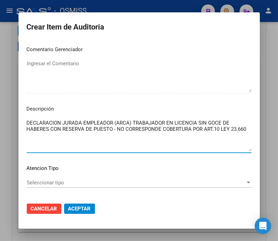
click at [70, 204] on button "Aceptar" at bounding box center [79, 208] width 31 height 10
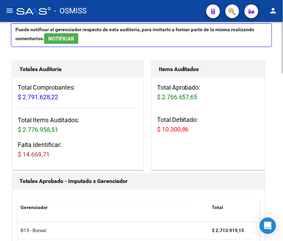
scroll to position [77, 0]
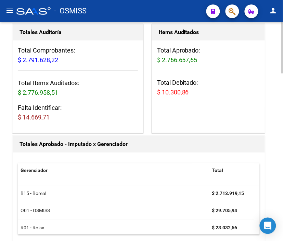
click at [283, 47] on html "menu - OSMISS person Firma Express Padrón Padrón Ágil Análisis Afiliado Integra…" at bounding box center [141, 120] width 283 height 241
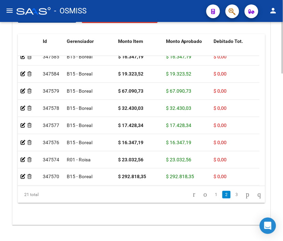
scroll to position [686, 0]
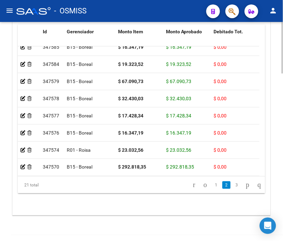
click at [283, 209] on html "menu - OSMISS person Firma Express Padrón Padrón Ágil Análisis Afiliado Integra…" at bounding box center [141, 120] width 283 height 241
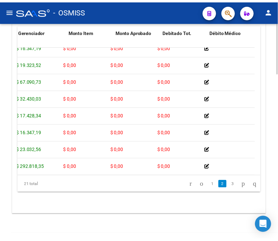
scroll to position [76, 0]
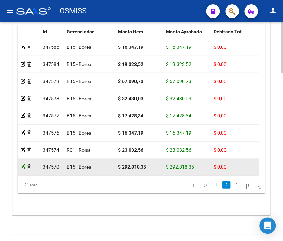
click at [22, 166] on icon at bounding box center [23, 167] width 5 height 5
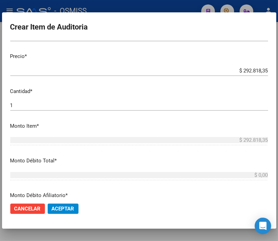
scroll to position [152, 0]
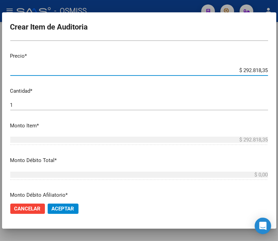
drag, startPoint x: 221, startPoint y: 70, endPoint x: 285, endPoint y: 77, distance: 63.5
click at [278, 77] on html "menu - OSMISS person Firma Express Padrón Padrón Ágil Análisis Afiliado Integra…" at bounding box center [139, 120] width 278 height 241
click at [67, 207] on span "Aceptar" at bounding box center [63, 208] width 23 height 6
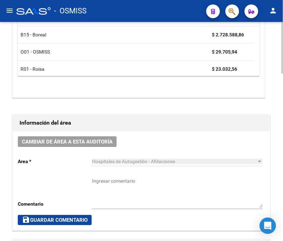
scroll to position [0, 0]
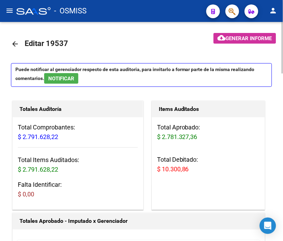
click at [238, 17] on div at bounding box center [229, 11] width 19 height 14
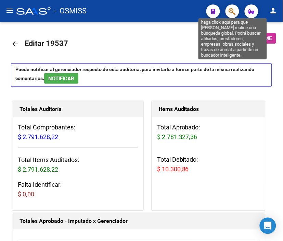
click at [234, 12] on icon "button" at bounding box center [232, 12] width 7 height 8
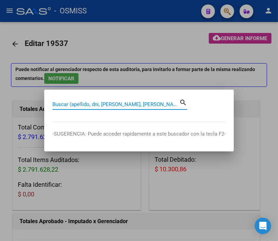
click at [162, 36] on div at bounding box center [139, 120] width 278 height 241
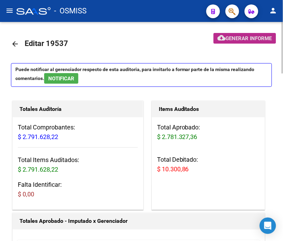
click at [237, 41] on span "Generar informe" at bounding box center [249, 38] width 46 height 6
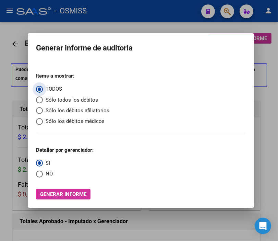
click at [70, 110] on span "Sólo los débitos afiliatorios" at bounding box center [76, 111] width 67 height 8
click at [43, 110] on input "Sólo los débitos afiliatorios" at bounding box center [39, 110] width 7 height 7
click at [43, 172] on span "NO" at bounding box center [48, 174] width 10 height 8
click at [41, 172] on input "NO" at bounding box center [39, 173] width 7 height 7
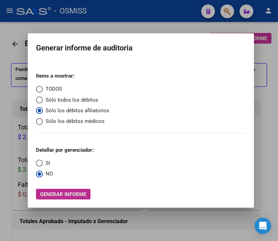
click at [65, 192] on span "Generar informe" at bounding box center [63, 194] width 46 height 6
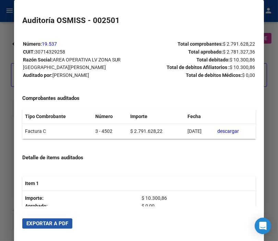
click at [50, 222] on span "Exportar a PDF" at bounding box center [47, 223] width 42 height 6
click at [5, 31] on div at bounding box center [139, 120] width 278 height 241
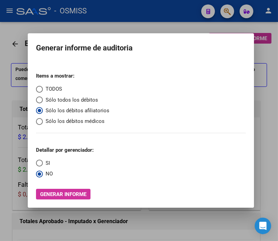
click at [4, 45] on div at bounding box center [139, 120] width 278 height 241
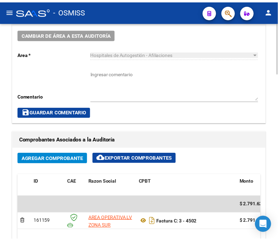
scroll to position [304, 0]
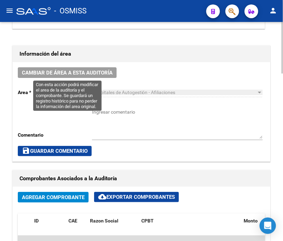
click at [79, 73] on span "Cambiar de área a esta auditoría" at bounding box center [67, 73] width 91 height 6
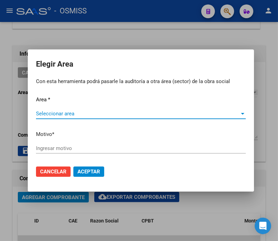
click at [74, 114] on span "Seleccionar area" at bounding box center [138, 113] width 204 height 6
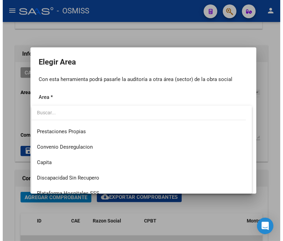
scroll to position [76, 0]
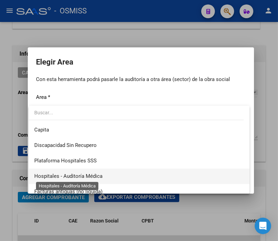
click at [92, 174] on span "Hospitales - Auditoría Médica" at bounding box center [68, 176] width 68 height 6
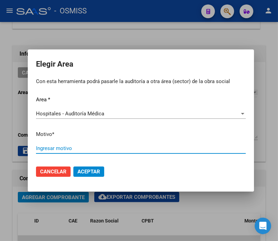
click at [64, 150] on input "Ingresar motivo" at bounding box center [141, 148] width 210 height 6
click at [95, 168] on span "Aceptar" at bounding box center [88, 171] width 23 height 6
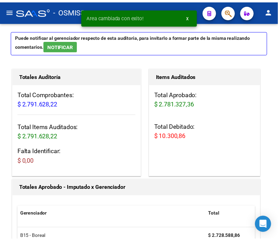
scroll to position [0, 0]
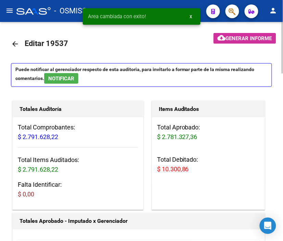
click at [12, 40] on mat-icon "arrow_back" at bounding box center [15, 44] width 8 height 8
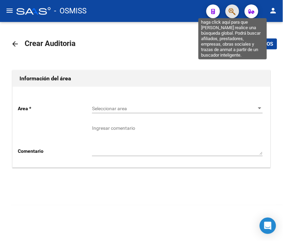
click at [232, 8] on icon "button" at bounding box center [232, 12] width 7 height 8
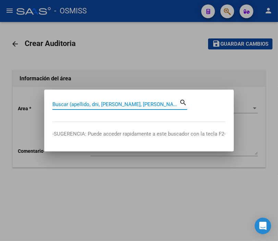
click at [100, 104] on input "Buscar (apellido, dni, [PERSON_NAME], [PERSON_NAME], cuit, obra social)" at bounding box center [115, 104] width 127 height 6
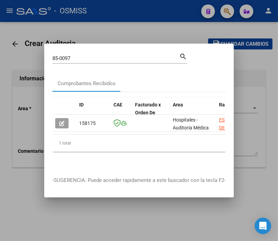
scroll to position [0, 75]
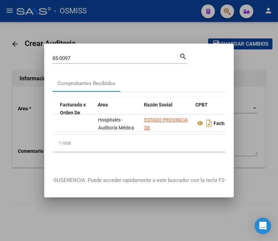
drag, startPoint x: 74, startPoint y: 130, endPoint x: 93, endPoint y: 132, distance: 18.9
click at [93, 132] on datatable-body "158175 Hospitales - Auditoría [GEOGRAPHIC_DATA] [GEOGRAPHIC_DATA][PERSON_NAME] …" at bounding box center [138, 124] width 172 height 20
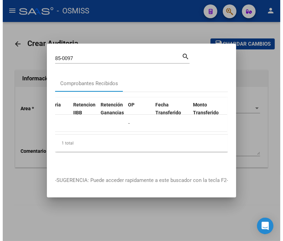
scroll to position [0, 429]
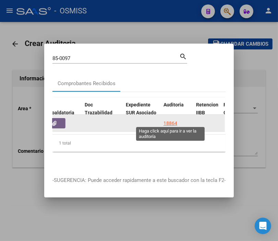
click at [167, 119] on div "18864" at bounding box center [171, 123] width 14 height 8
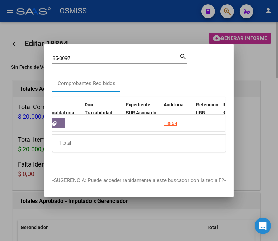
click at [99, 27] on div at bounding box center [139, 120] width 278 height 241
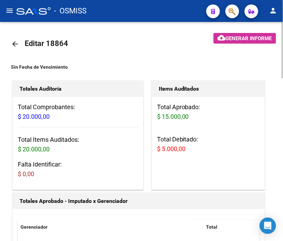
click at [14, 40] on mat-icon "arrow_back" at bounding box center [15, 44] width 8 height 8
